Goal: Transaction & Acquisition: Purchase product/service

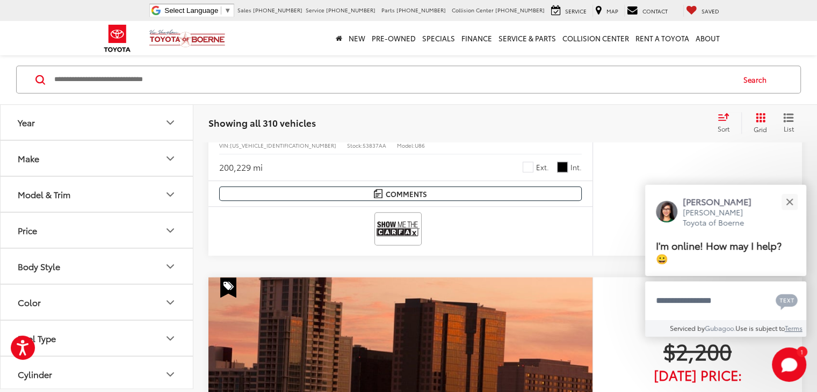
scroll to position [869, 0]
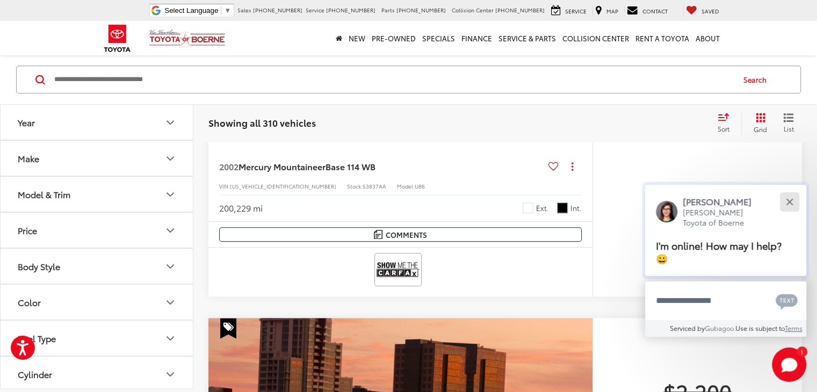
click at [788, 204] on button "Close" at bounding box center [789, 201] width 23 height 23
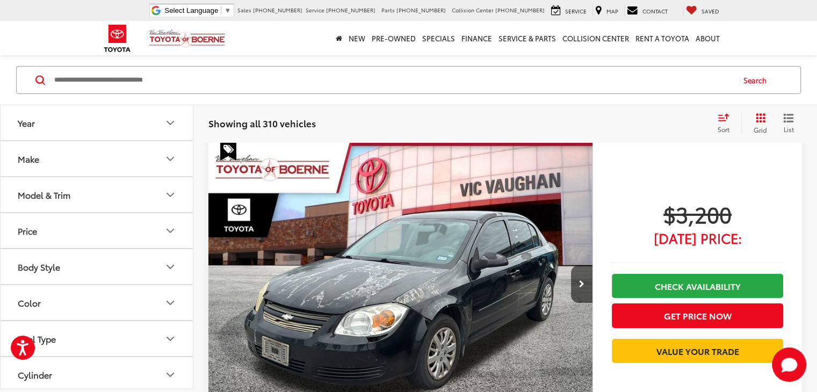
scroll to position [3560, 0]
click at [167, 161] on icon "Make" at bounding box center [170, 158] width 13 height 13
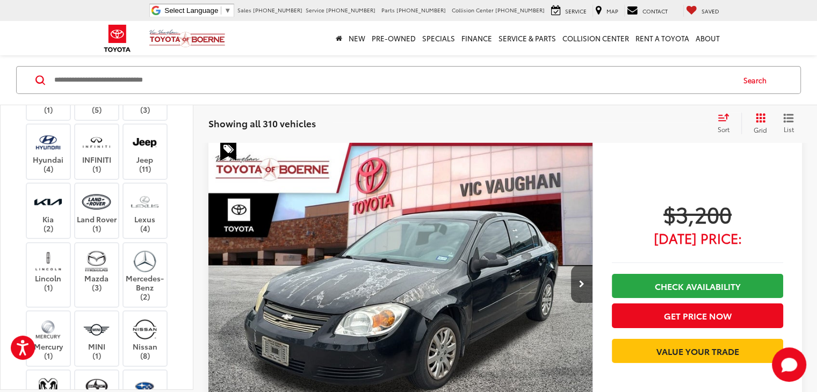
scroll to position [3519, 0]
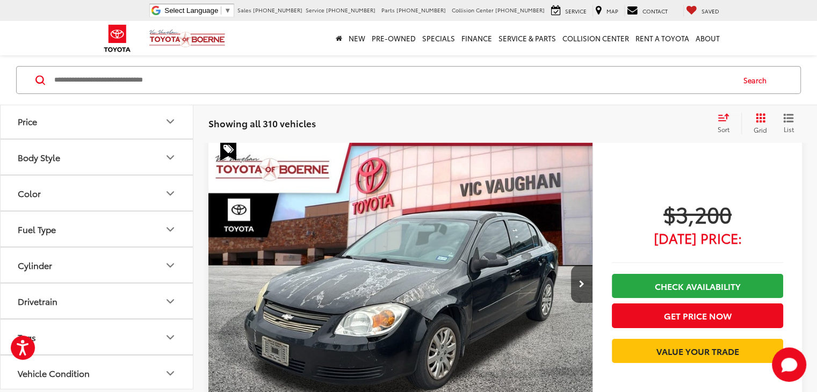
scroll to position [3560, 0]
click at [174, 163] on icon "Body Style" at bounding box center [170, 156] width 13 height 13
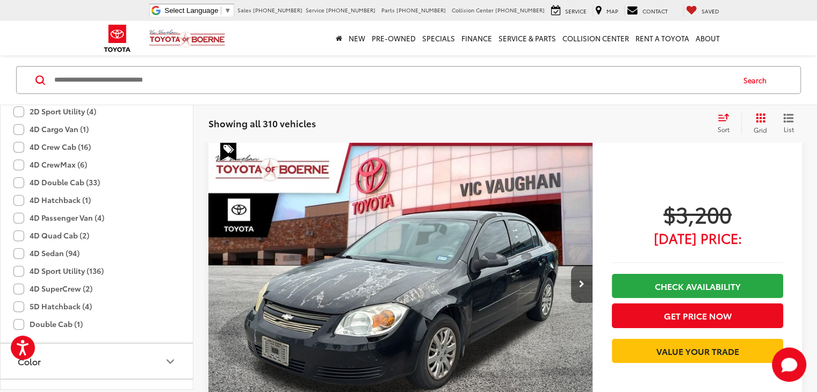
click at [20, 103] on label "2D Hatchback (2)" at bounding box center [52, 94] width 78 height 18
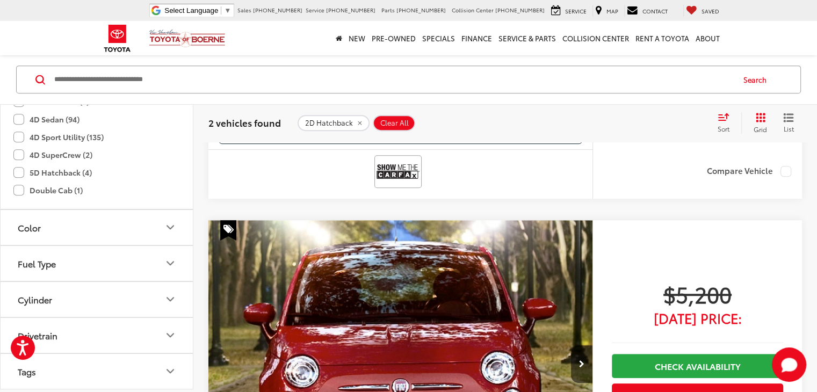
scroll to position [914, 0]
click at [18, 179] on label "5D Hatchback (4)" at bounding box center [52, 171] width 78 height 18
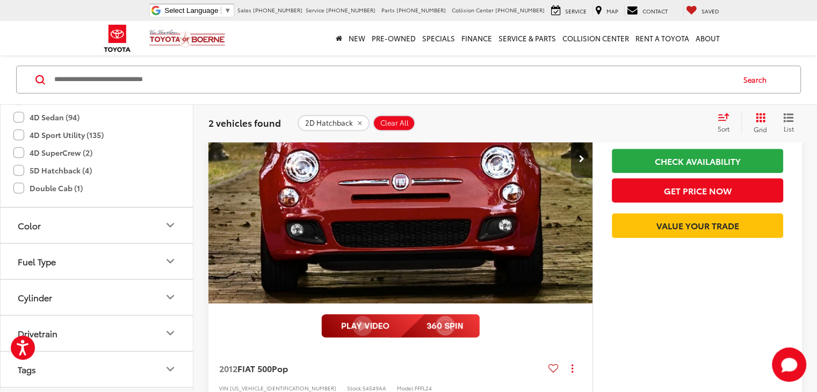
scroll to position [0, 0]
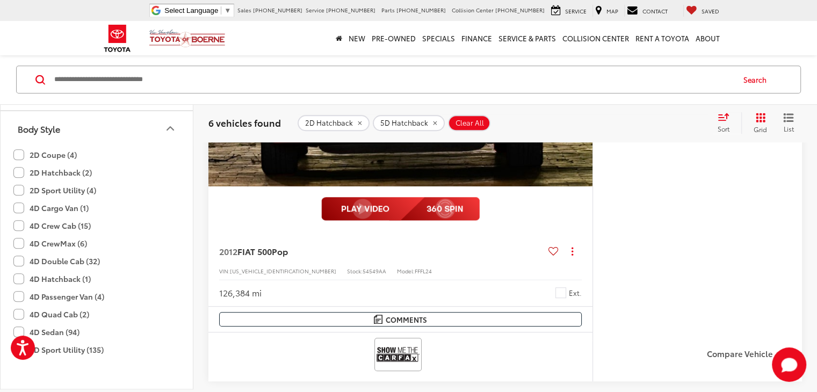
scroll to position [806, 0]
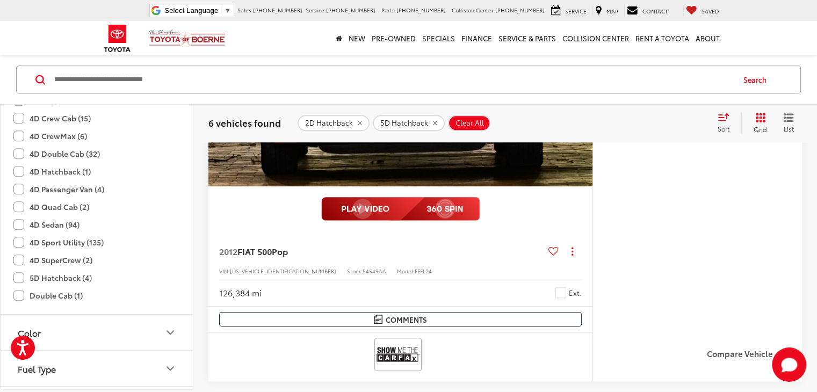
click at [17, 181] on label "4D Hatchback (1)" at bounding box center [51, 172] width 77 height 18
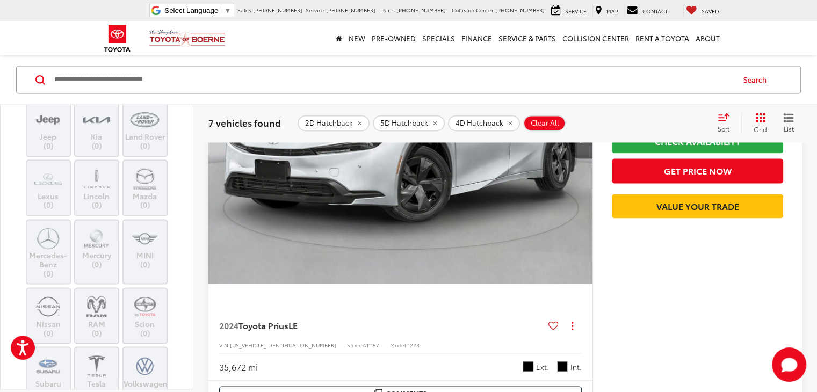
scroll to position [484, 0]
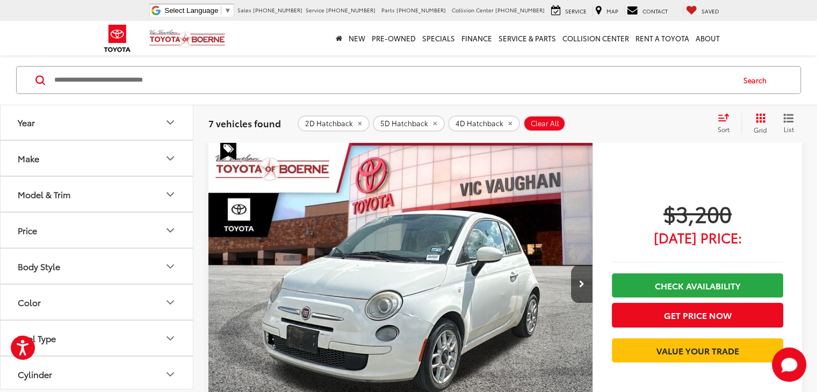
scroll to position [97, 0]
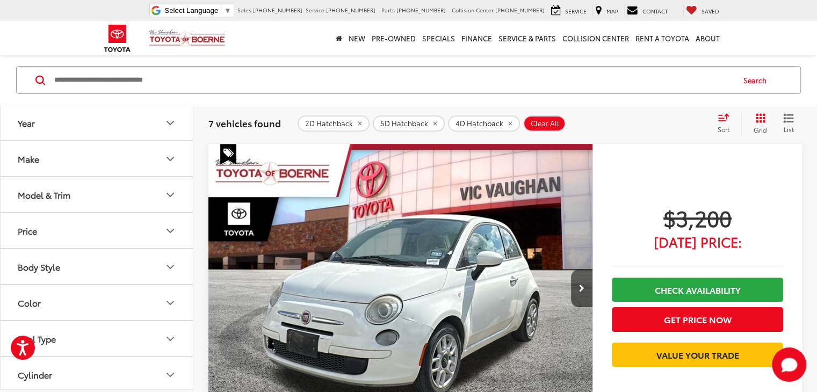
click at [171, 157] on icon "Make" at bounding box center [170, 159] width 13 height 13
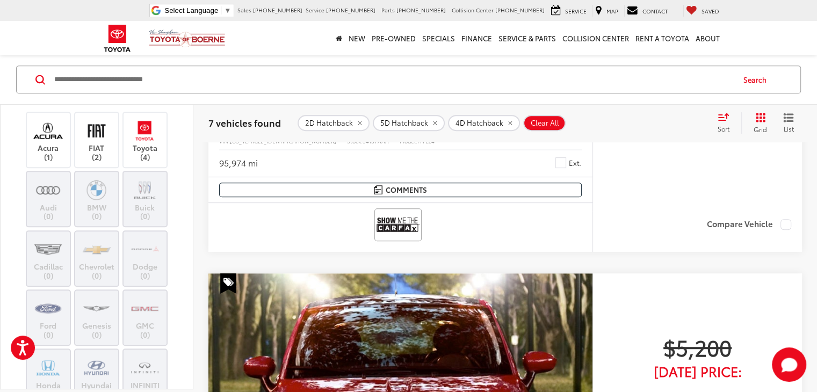
scroll to position [0, 0]
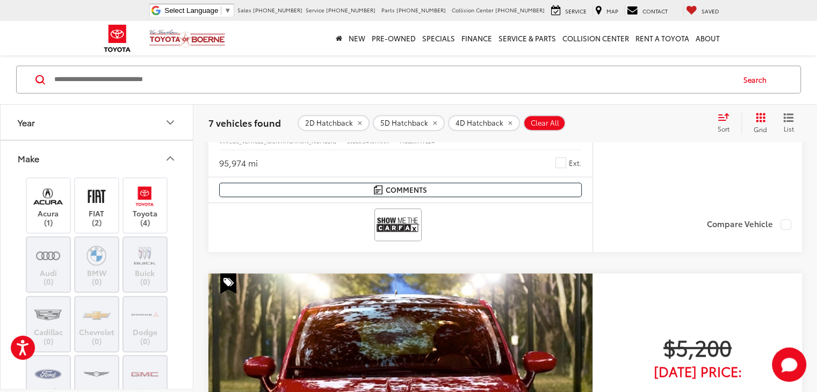
click at [171, 155] on icon "Make" at bounding box center [170, 158] width 13 height 13
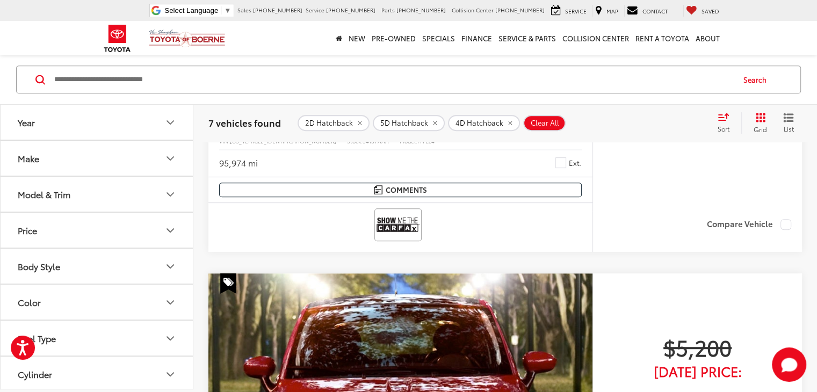
click at [168, 265] on icon "Body Style" at bounding box center [170, 266] width 6 height 3
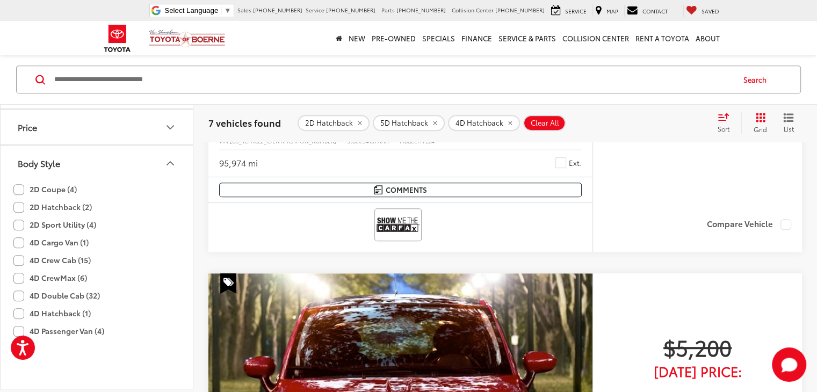
scroll to position [107, 0]
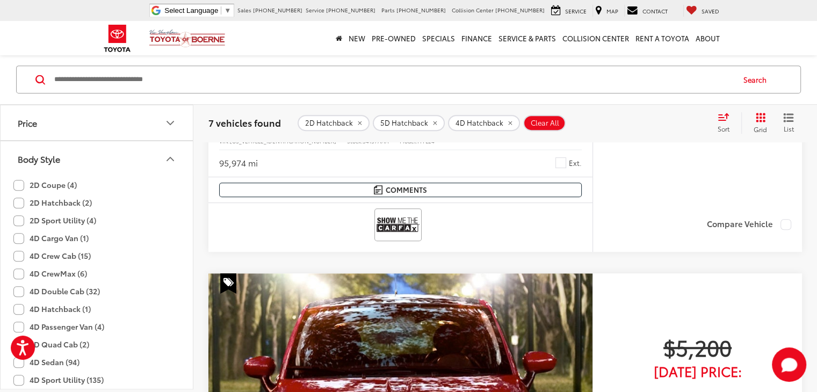
click at [22, 204] on label "2D Hatchback (2)" at bounding box center [52, 204] width 78 height 18
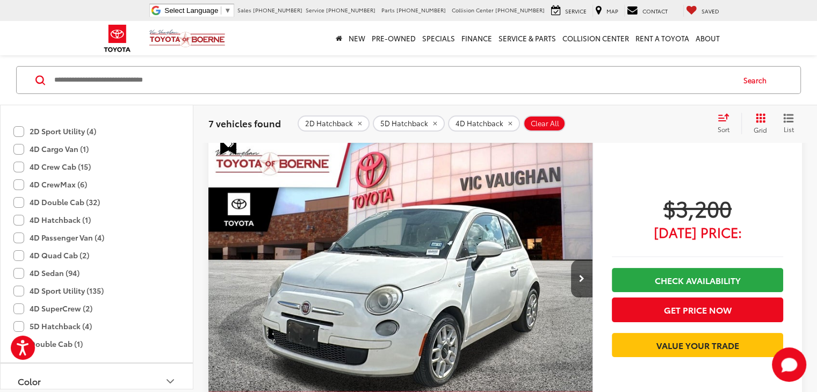
scroll to position [215, 0]
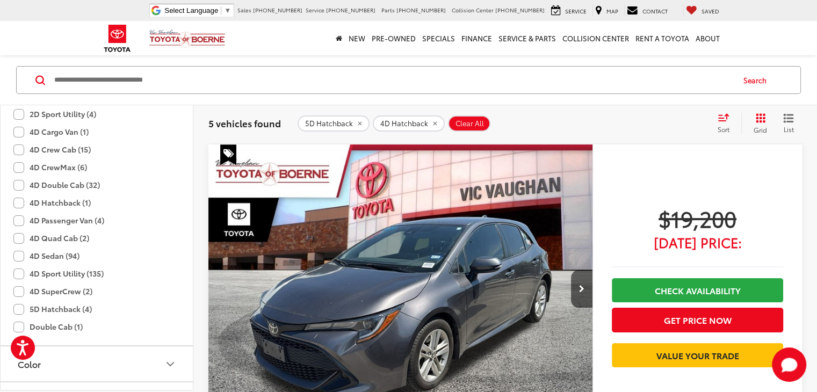
click at [18, 202] on label "4D Hatchback (1)" at bounding box center [51, 203] width 77 height 18
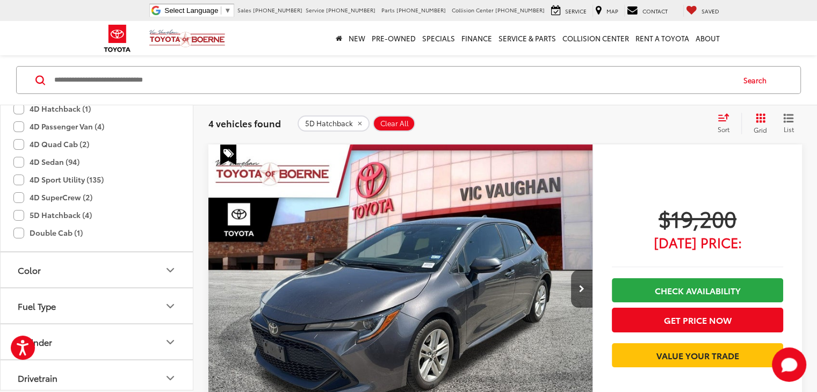
scroll to position [269, 0]
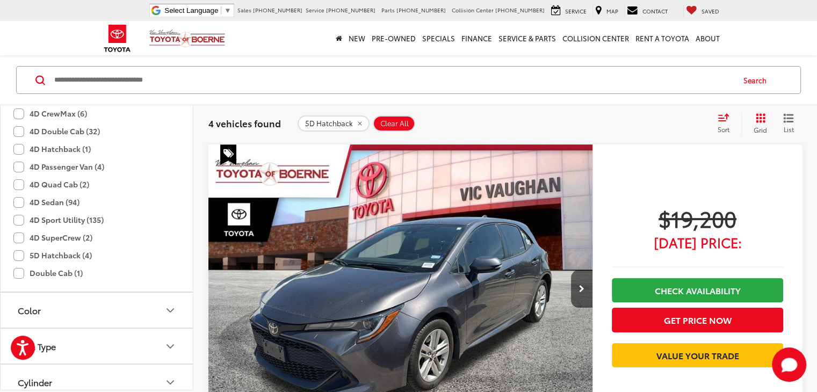
click at [19, 253] on label "5D Hatchback (4)" at bounding box center [52, 256] width 78 height 18
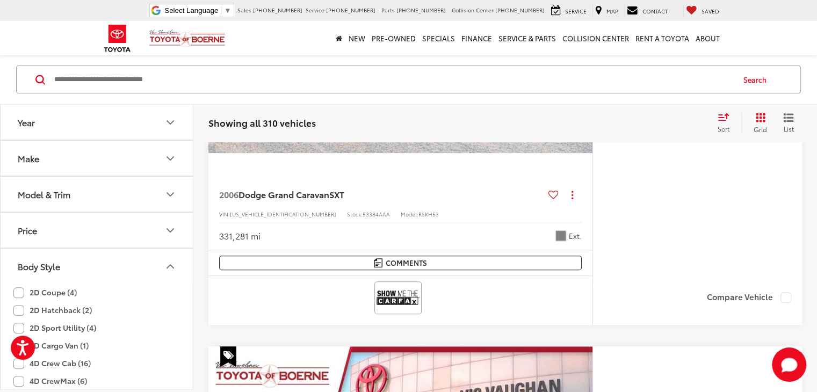
click at [170, 160] on icon "Make" at bounding box center [170, 158] width 6 height 3
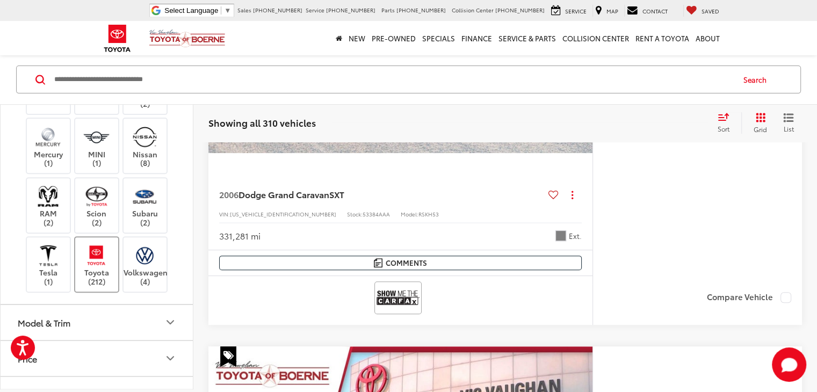
click at [99, 250] on img at bounding box center [97, 255] width 30 height 25
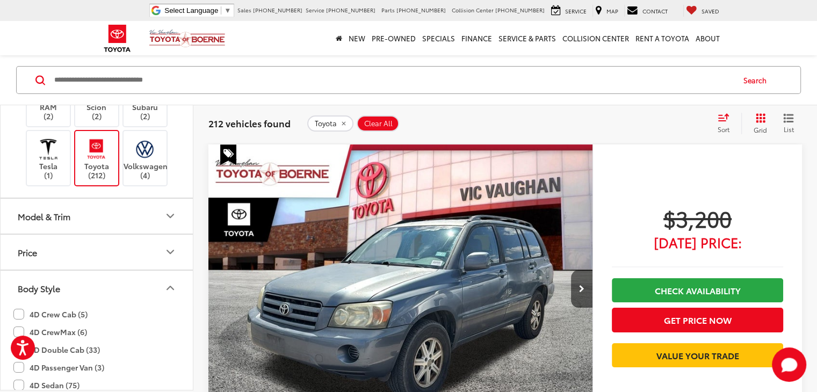
click at [172, 210] on icon "Model & Trim" at bounding box center [170, 216] width 13 height 13
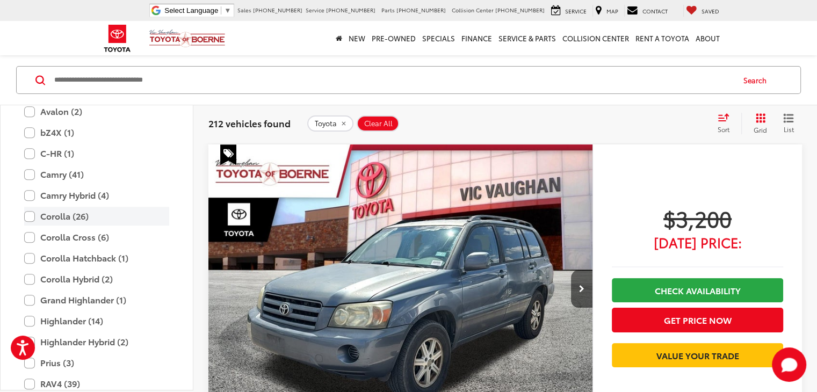
click at [31, 213] on label "Corolla (26)" at bounding box center [96, 216] width 145 height 19
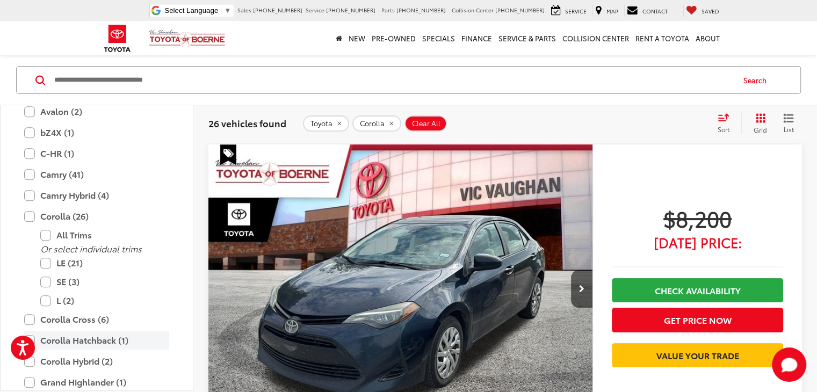
click at [31, 335] on label "Corolla Hatchback (1)" at bounding box center [96, 340] width 145 height 19
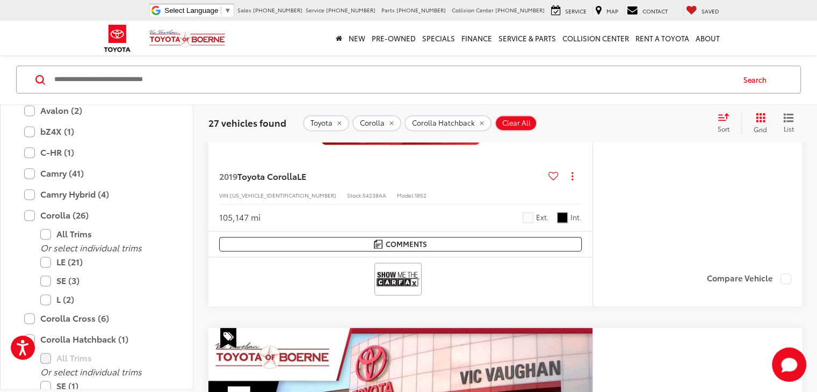
scroll to position [1547, 0]
